Goal: Task Accomplishment & Management: Use online tool/utility

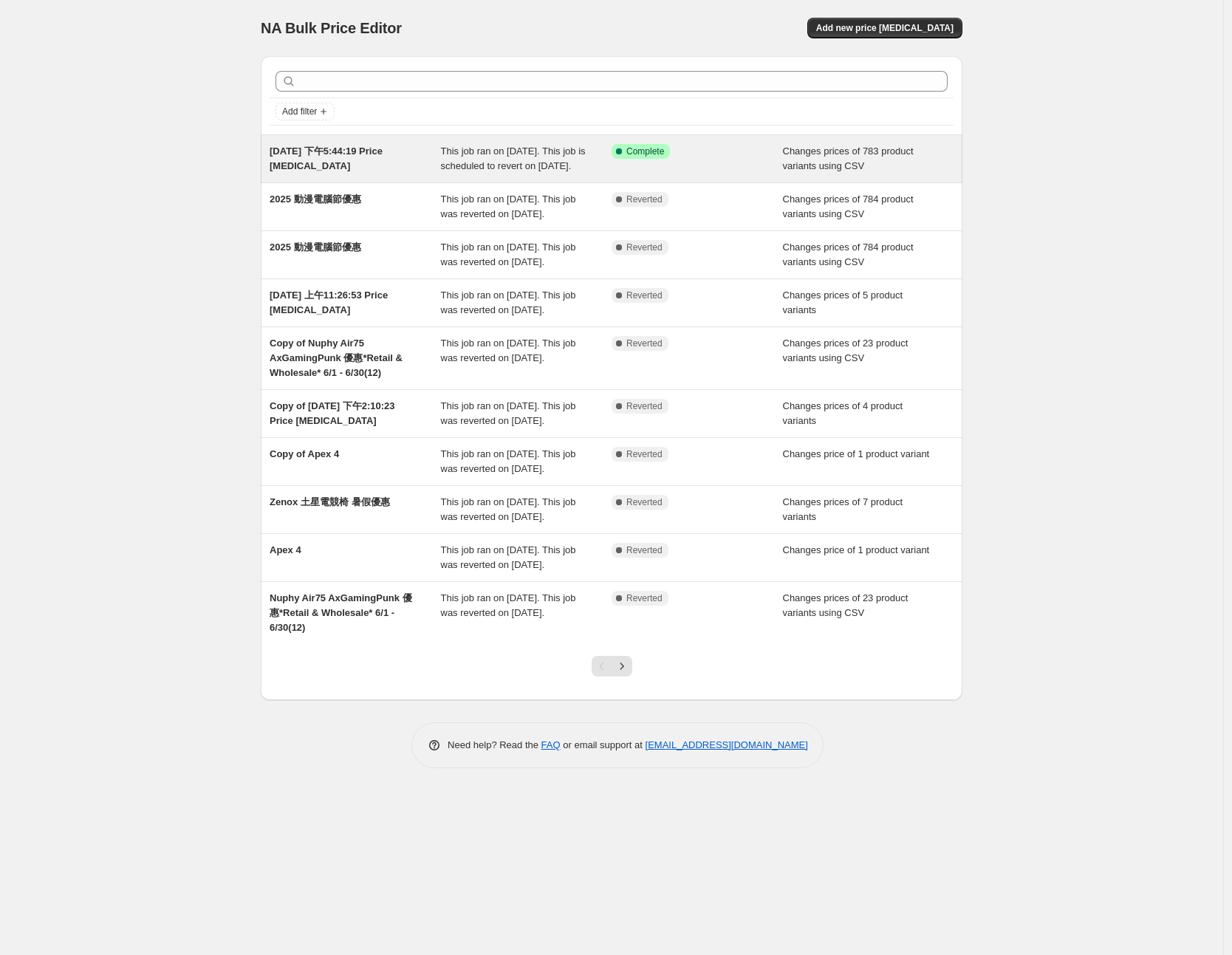
click at [753, 170] on div "Success Complete Complete" at bounding box center [697, 158] width 171 height 30
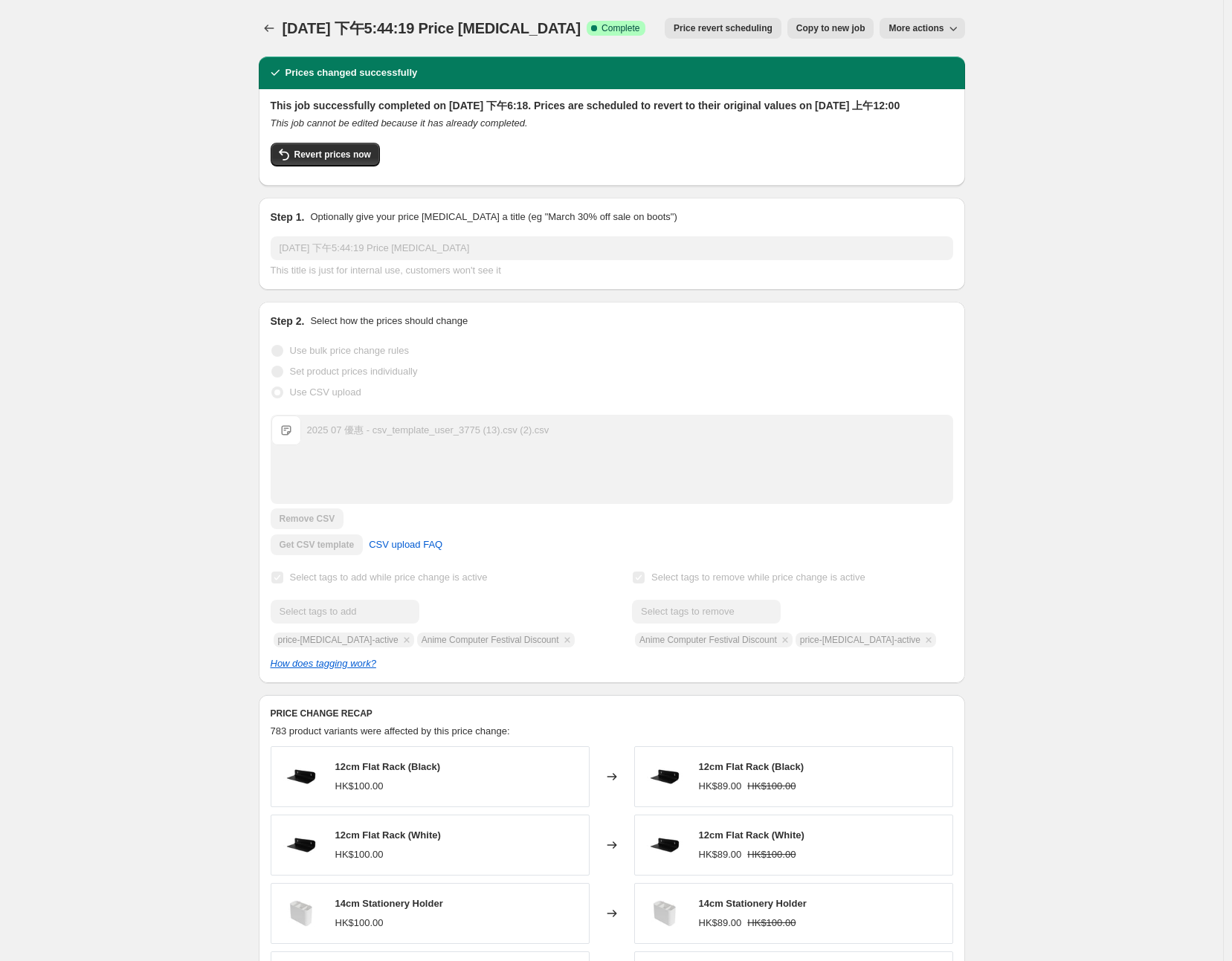
click at [745, 34] on span "Price revert scheduling" at bounding box center [723, 28] width 99 height 12
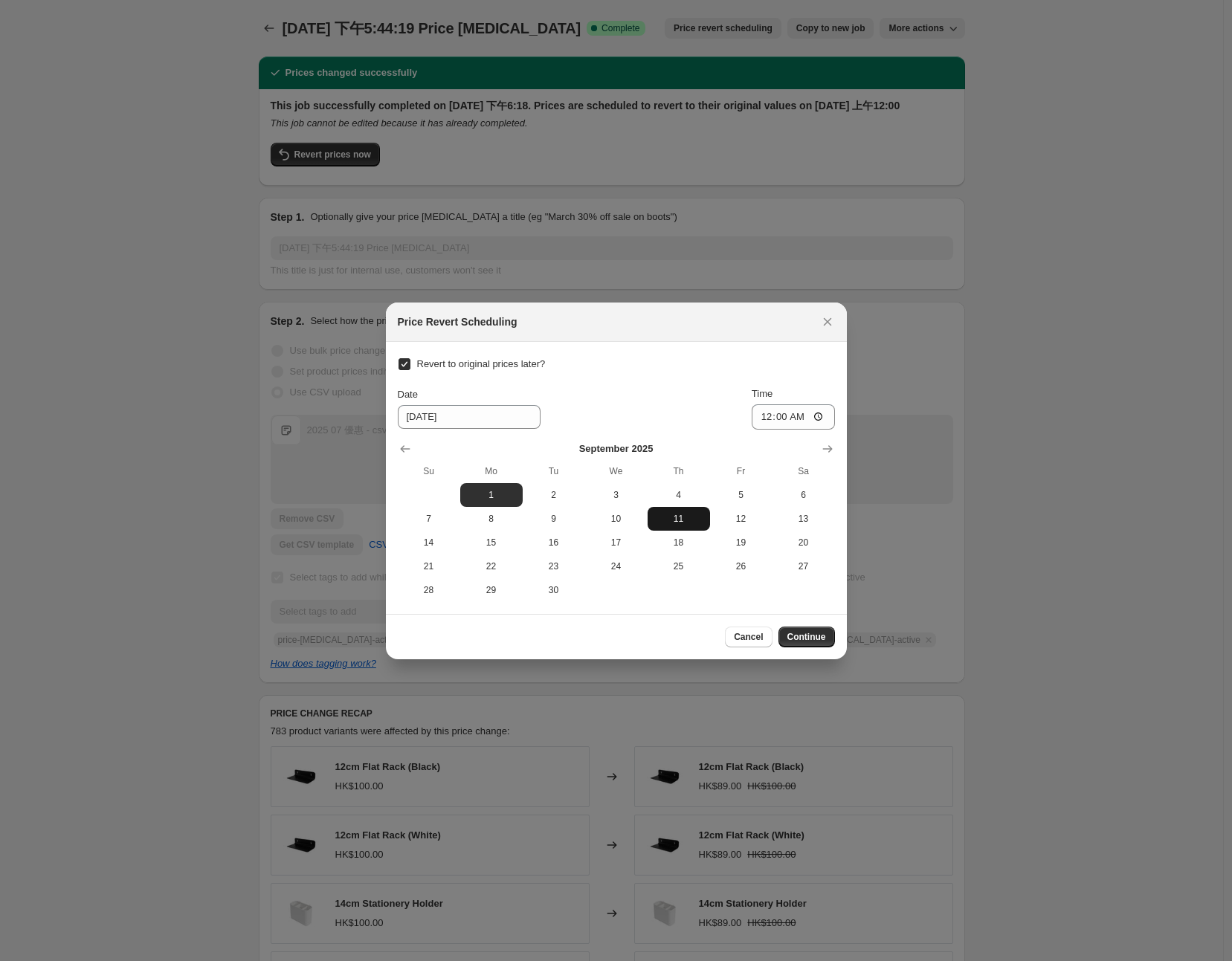
click at [684, 525] on button "11" at bounding box center [679, 519] width 63 height 24
click at [752, 516] on span "12" at bounding box center [740, 518] width 51 height 12
type input "[DATE]"
click at [801, 633] on span "Continue" at bounding box center [806, 637] width 39 height 12
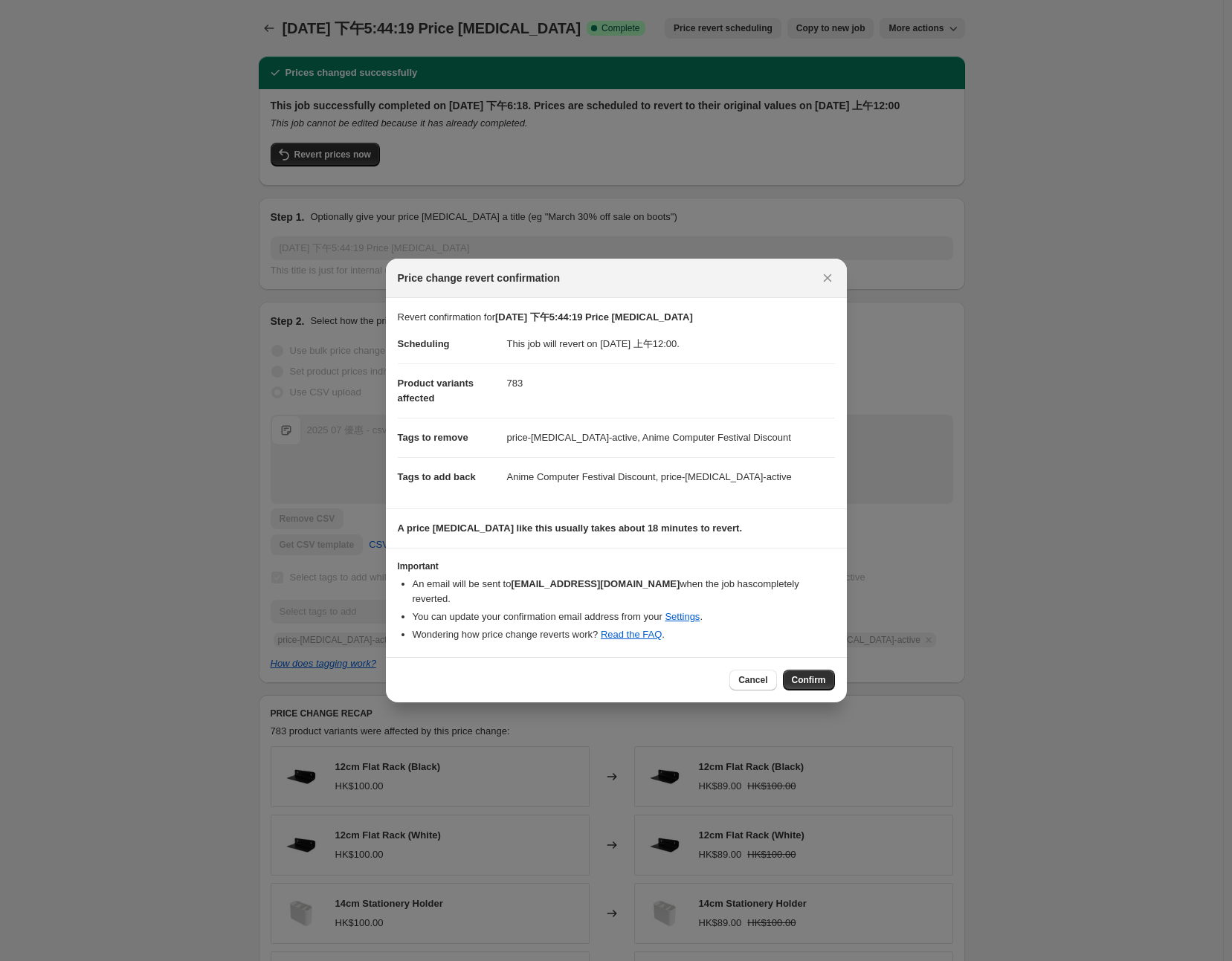
click at [807, 677] on span "Confirm" at bounding box center [809, 680] width 34 height 12
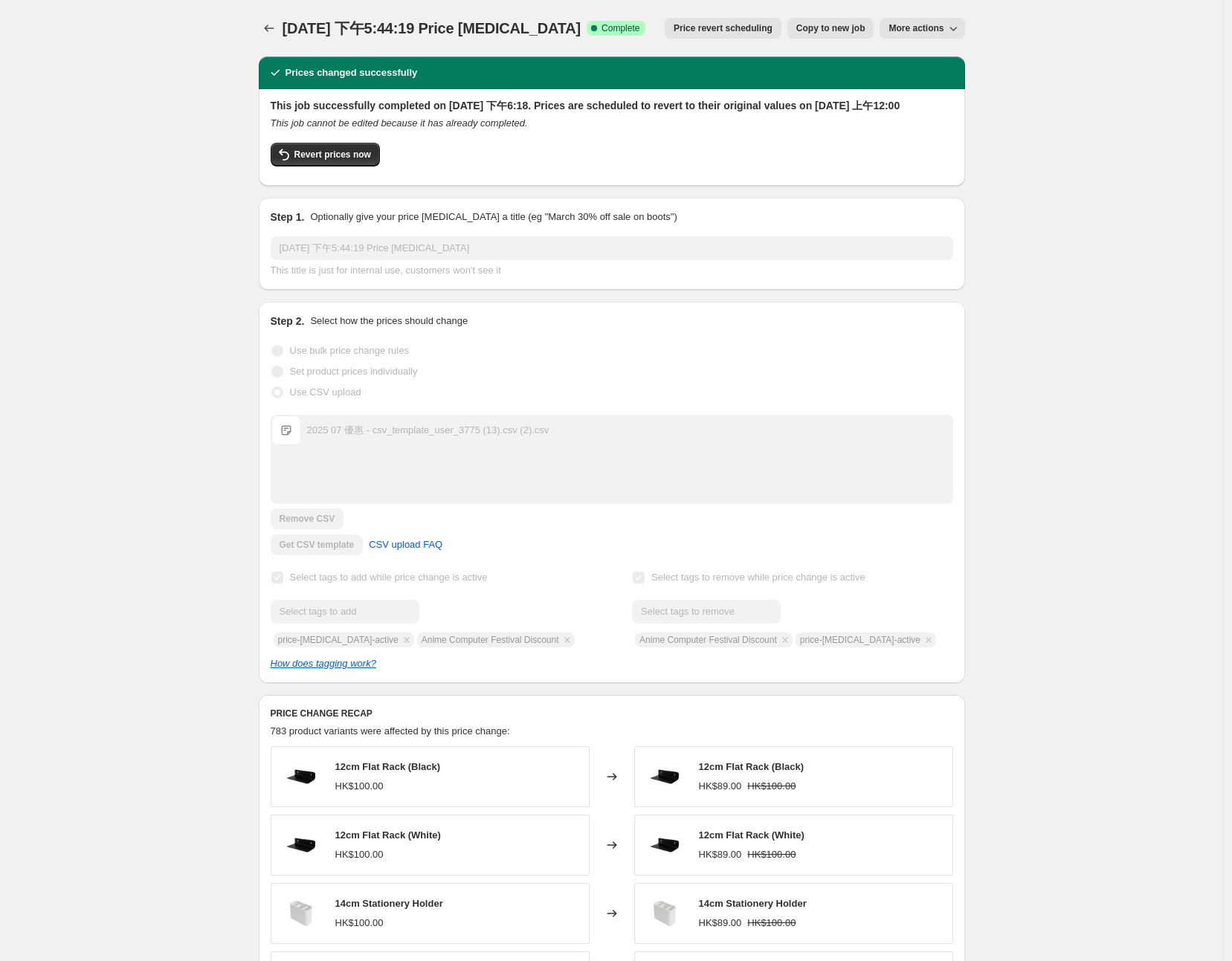
click at [979, 344] on div "[DATE] 下午5:44:19 Price [MEDICAL_DATA]. This page is ready [DATE] 下午5:44:19 Pric…" at bounding box center [612, 789] width 742 height 1578
